Goal: Navigation & Orientation: Find specific page/section

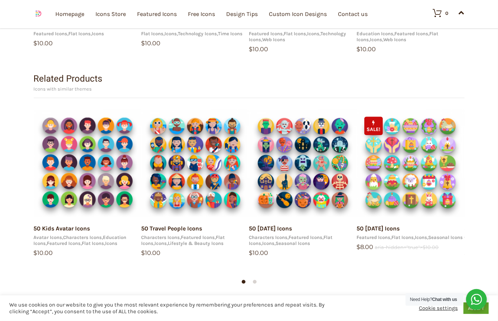
scroll to position [7411, 0]
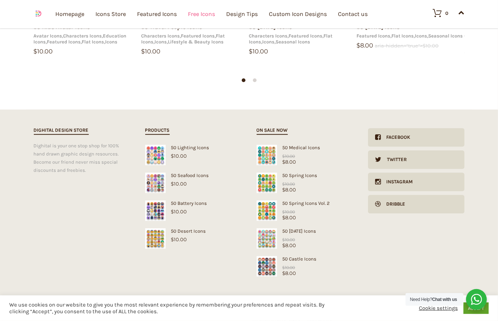
click at [208, 12] on link "Free Icons" at bounding box center [201, 13] width 27 height 81
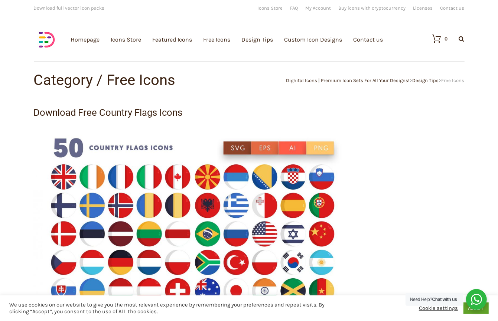
scroll to position [2, 0]
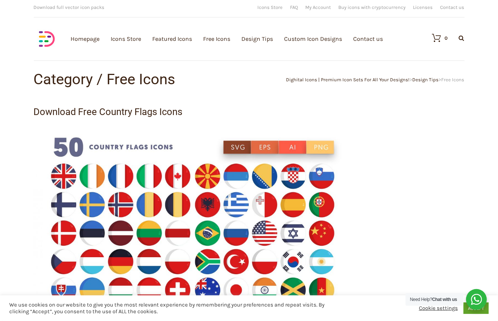
click at [326, 143] on img at bounding box center [193, 227] width 319 height 213
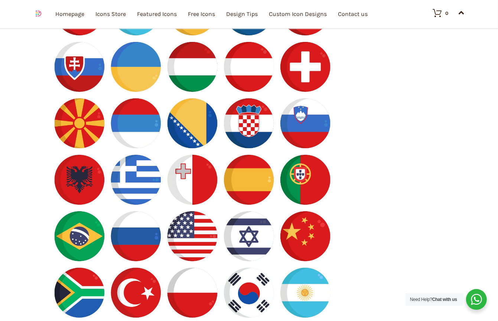
scroll to position [630, 0]
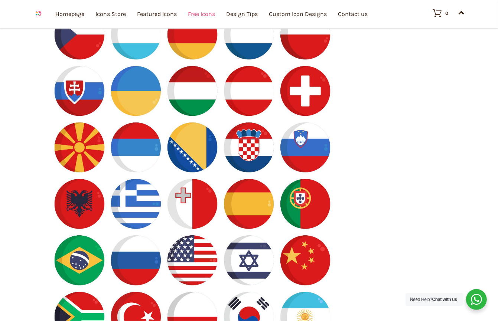
click at [209, 17] on link "Free Icons" at bounding box center [201, 13] width 27 height 81
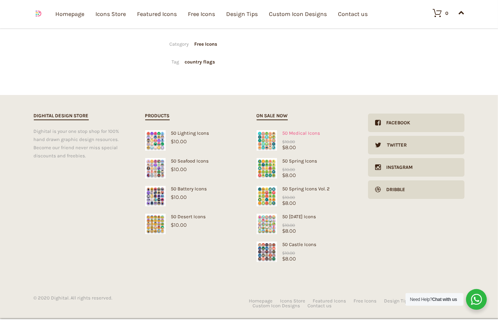
scroll to position [340, 0]
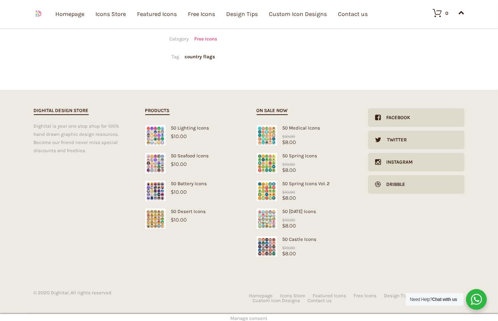
click at [209, 36] on link "Free Icons" at bounding box center [205, 39] width 23 height 7
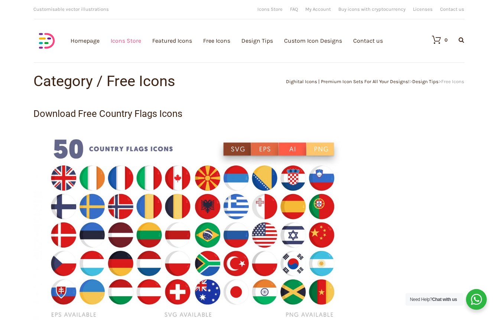
click at [124, 42] on link "Icons Store" at bounding box center [126, 40] width 30 height 81
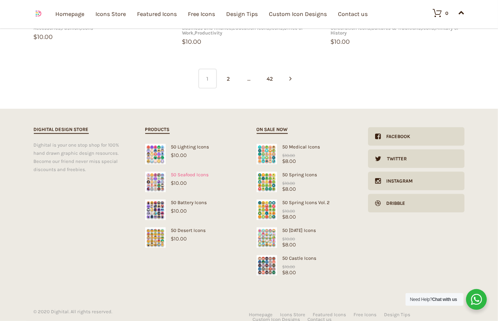
scroll to position [640, 0]
